Goal: Task Accomplishment & Management: Manage account settings

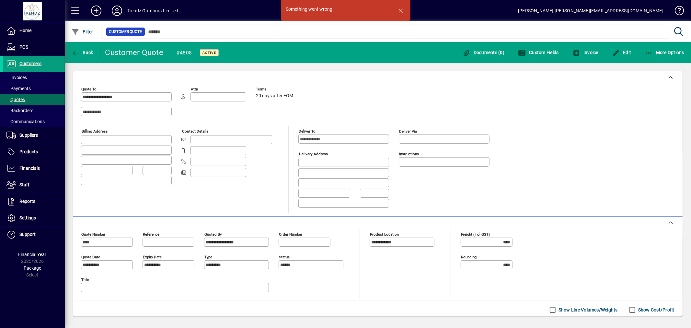
scroll to position [115, 0]
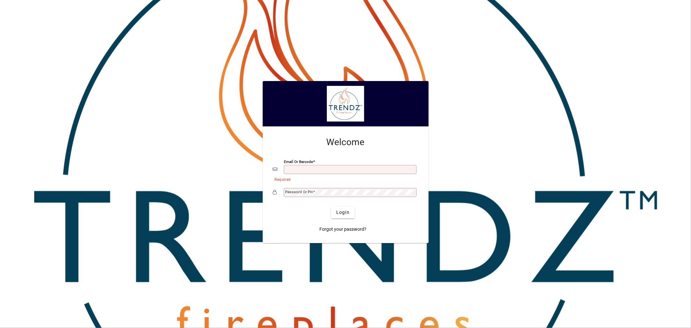
type input "**********"
click at [343, 211] on span "Login" at bounding box center [342, 212] width 13 height 7
